Goal: Task Accomplishment & Management: Use online tool/utility

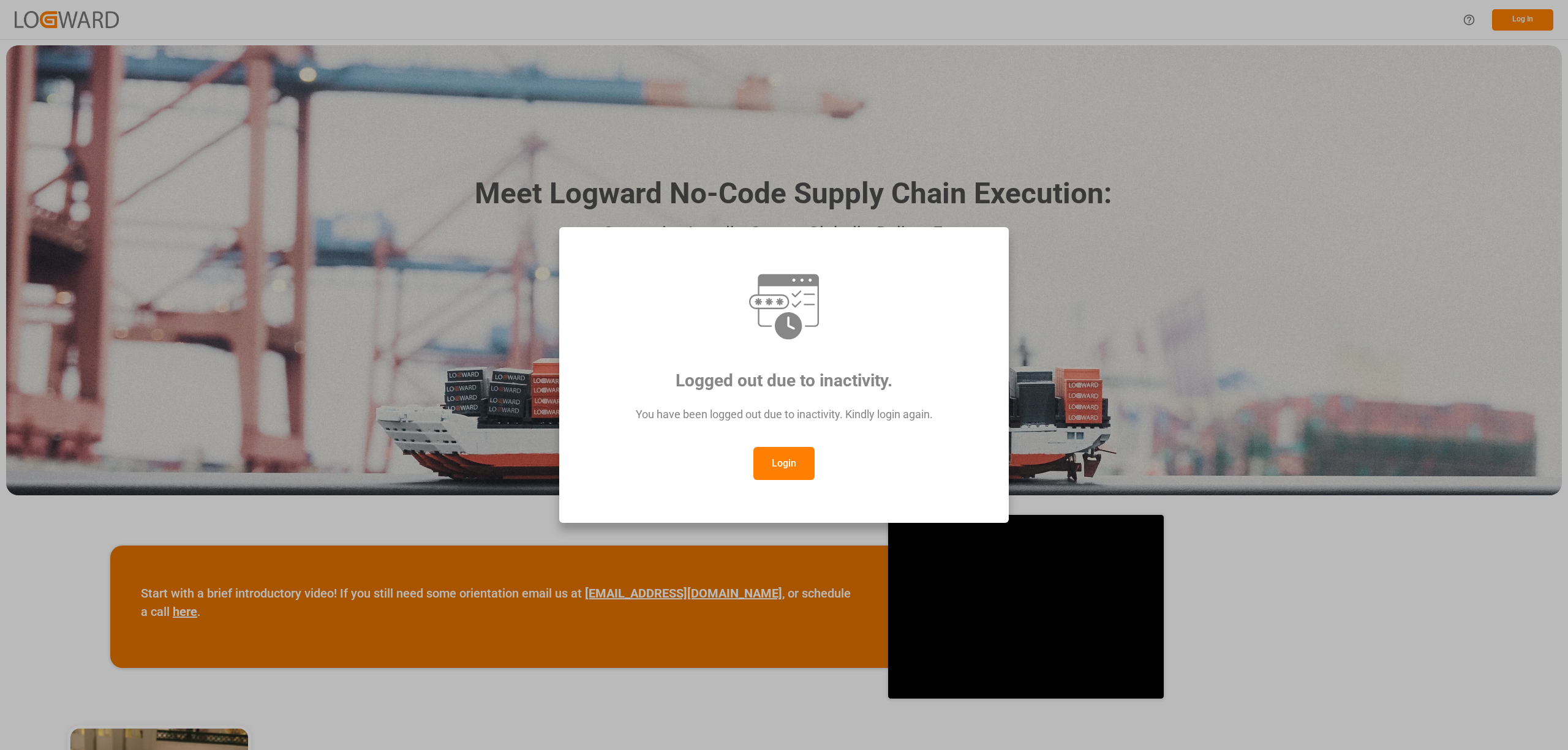
click at [775, 470] on button "Login" at bounding box center [784, 464] width 61 height 33
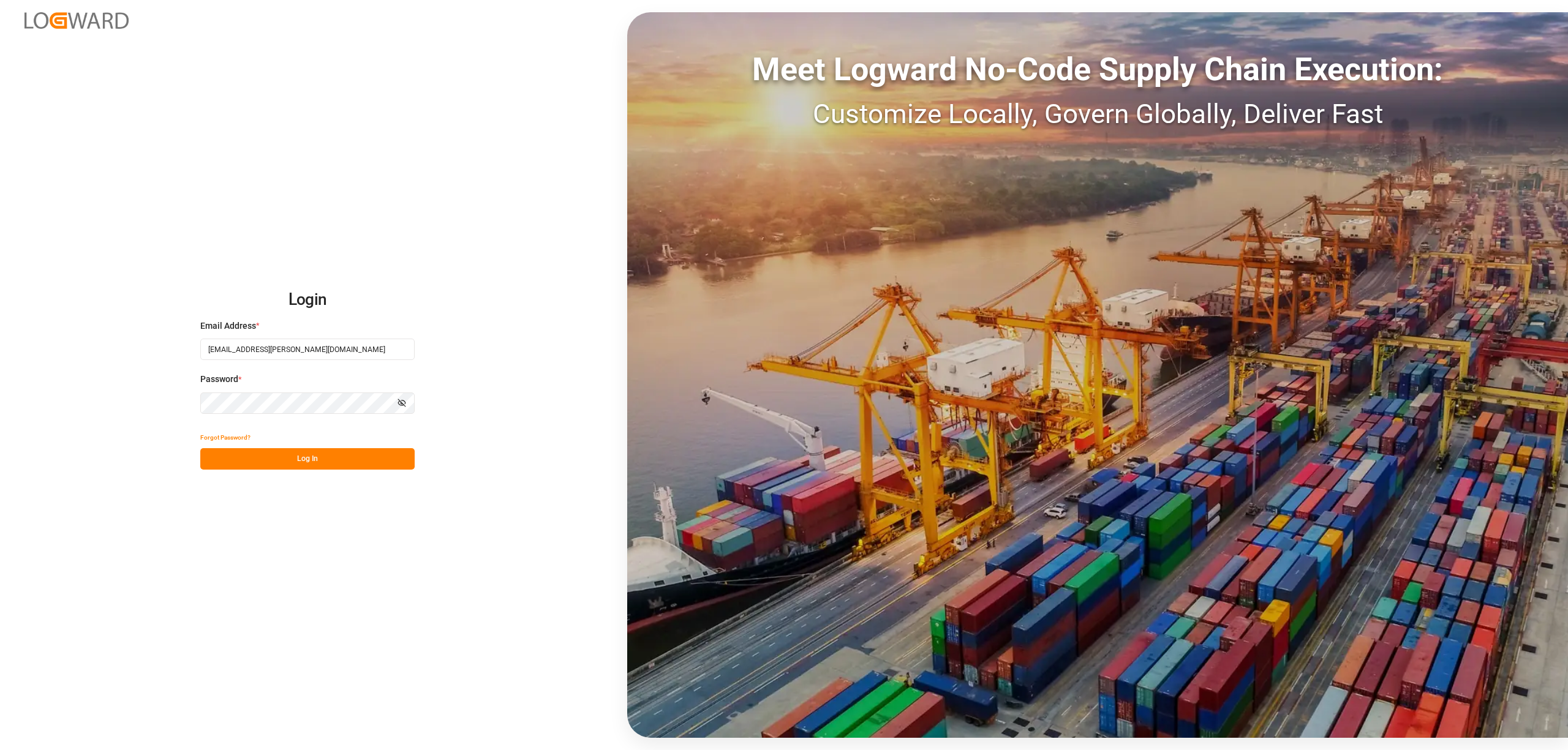
click at [364, 448] on button "Log In" at bounding box center [307, 458] width 214 height 22
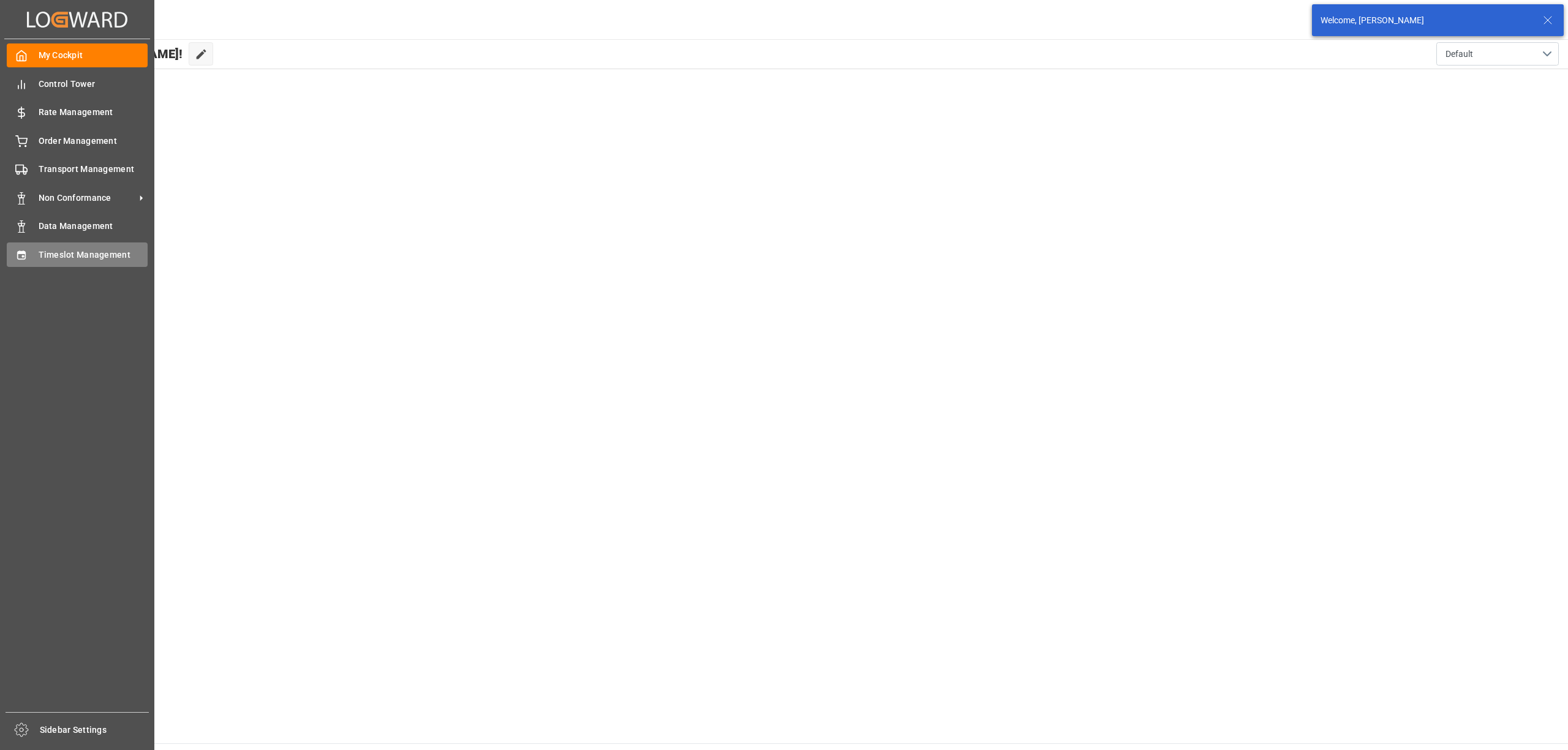
click at [35, 262] on div "Timeslot Management Timeslot Management" at bounding box center [77, 255] width 141 height 24
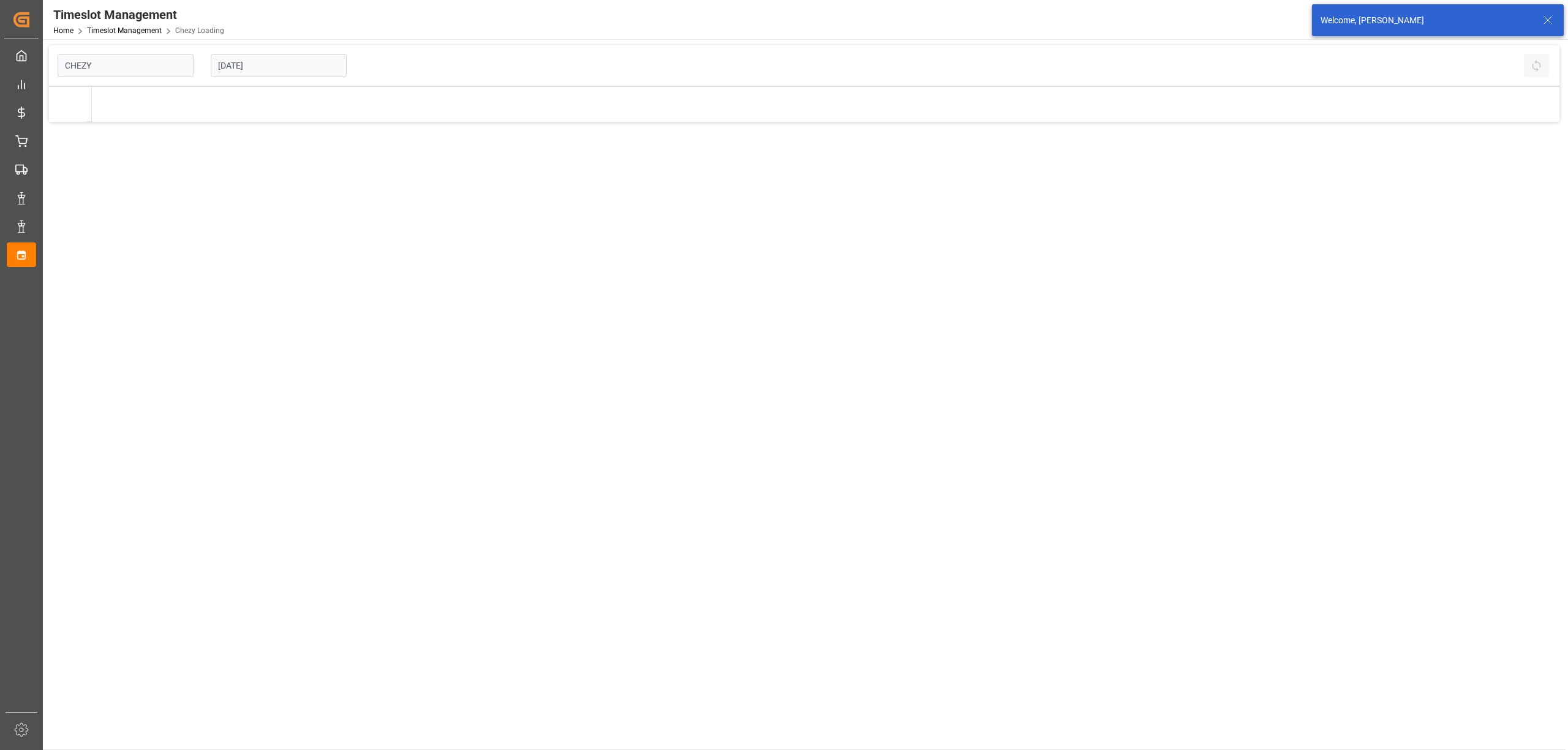
type input "Chezy Loading"
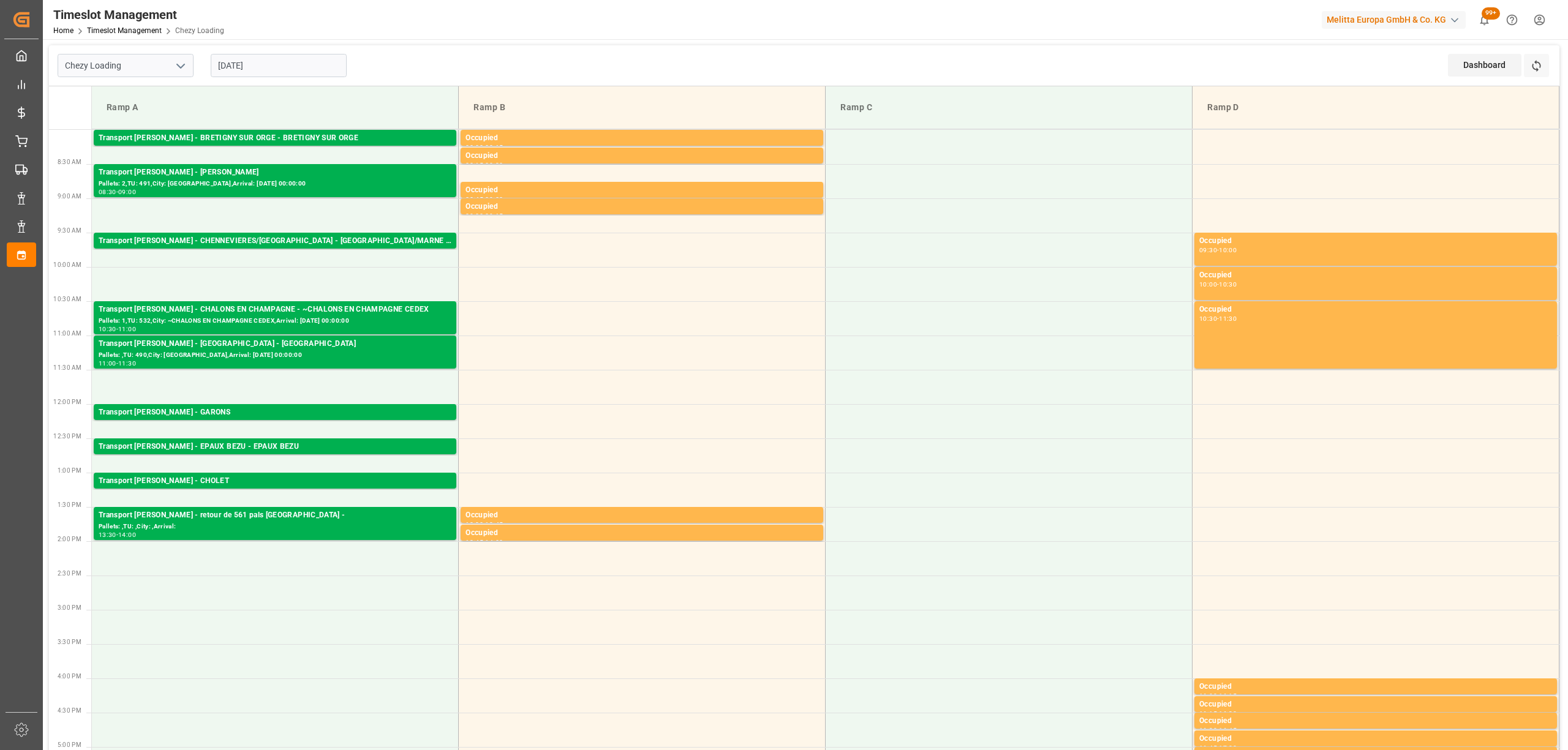
click at [290, 58] on input "[DATE]" at bounding box center [279, 65] width 136 height 23
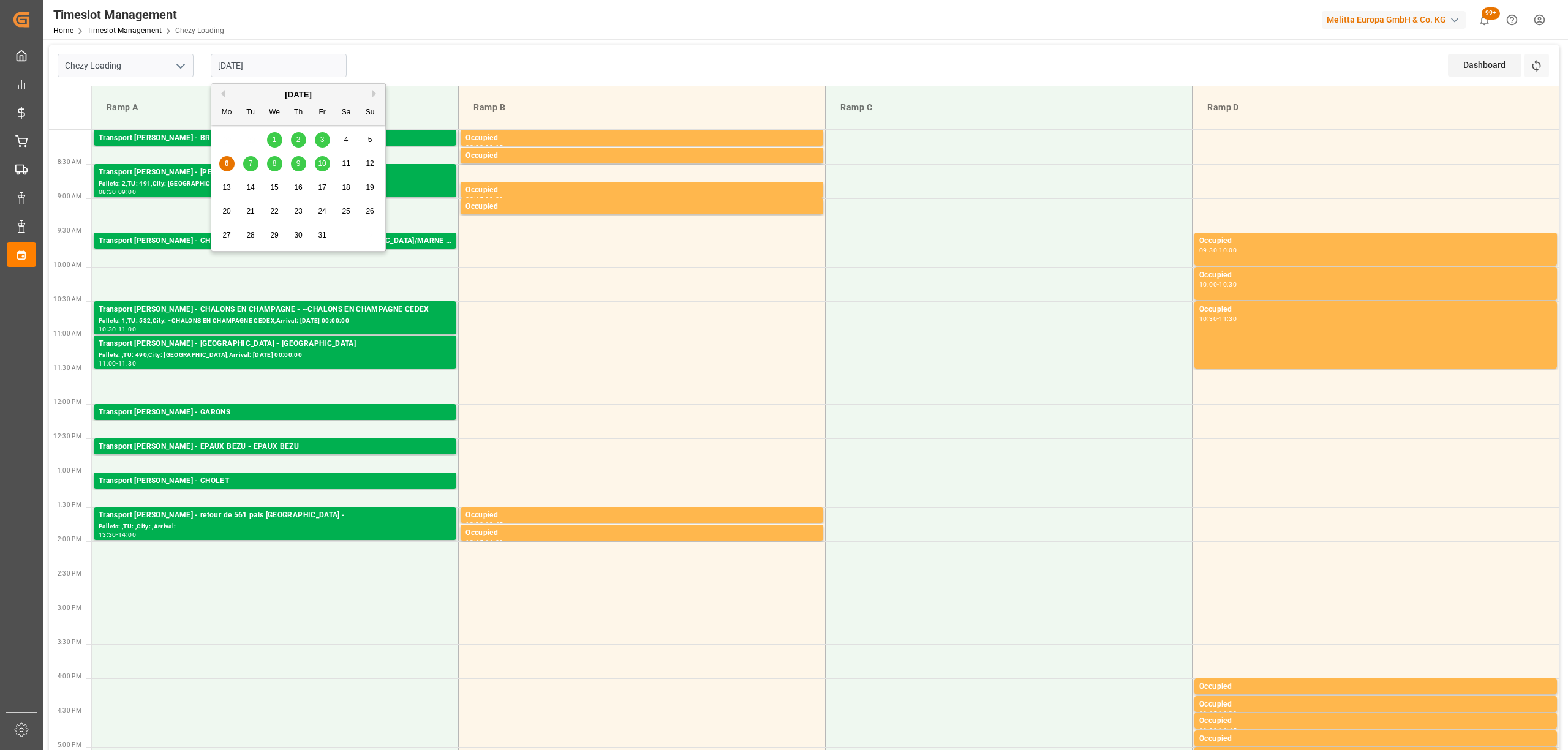
click at [250, 168] on span "7" at bounding box center [250, 163] width 4 height 9
type input "[DATE]"
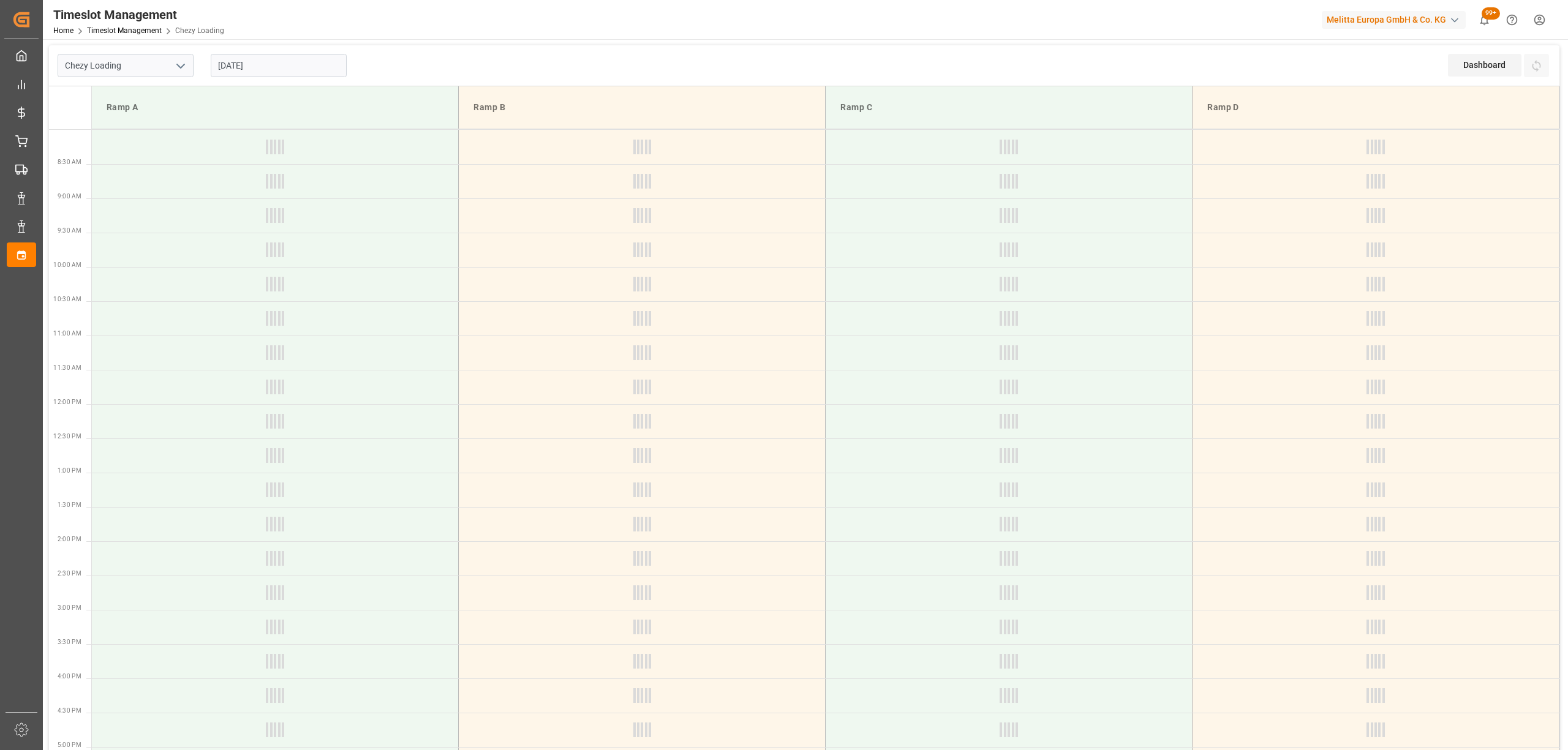
click at [412, 48] on div "Chezy Loading [DATE] Dashboard View Dashboard Refresh Time Slots" at bounding box center [804, 66] width 1510 height 41
